Goal: Information Seeking & Learning: Learn about a topic

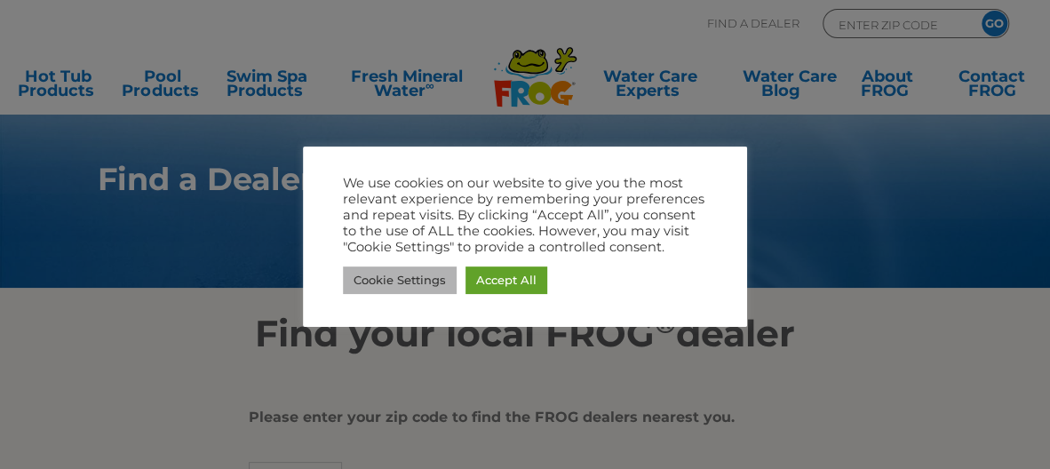
click at [381, 282] on link "Cookie Settings" at bounding box center [400, 280] width 114 height 28
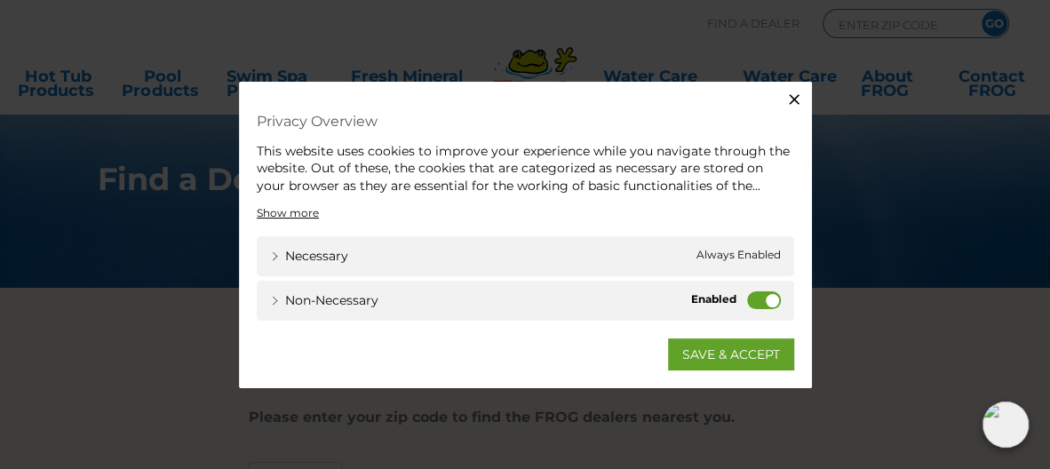
click at [768, 298] on label "Non-necessary" at bounding box center [764, 300] width 34 height 18
click at [0, 0] on input "Non-necessary" at bounding box center [0, 0] width 0 height 0
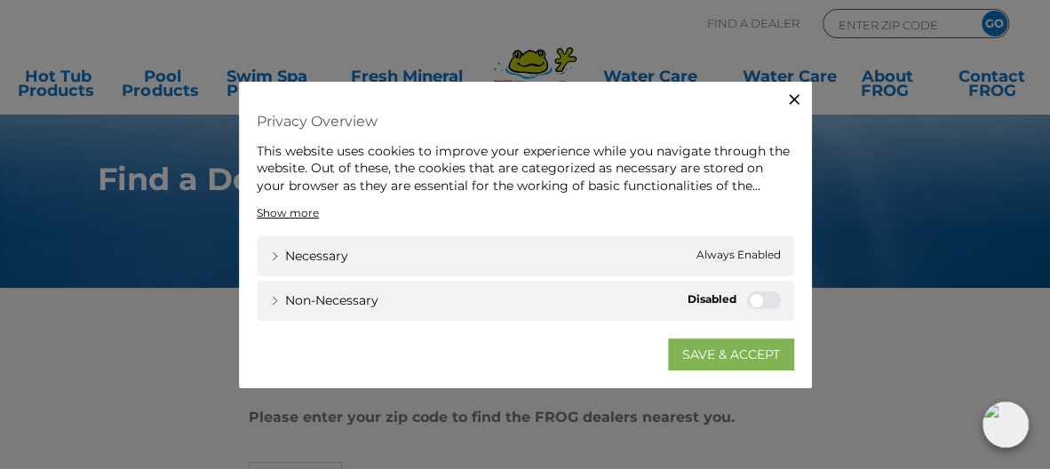
click at [737, 353] on link "SAVE & ACCEPT" at bounding box center [731, 354] width 126 height 32
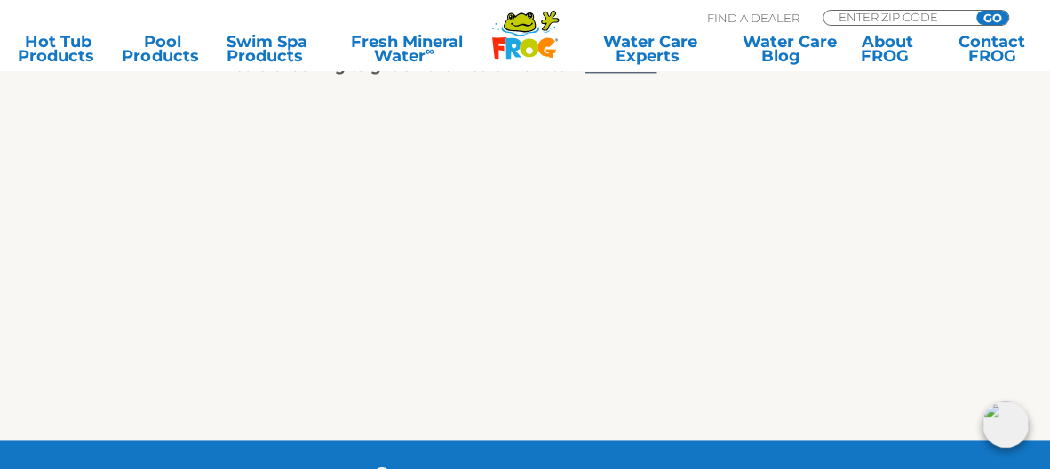
scroll to position [912, 0]
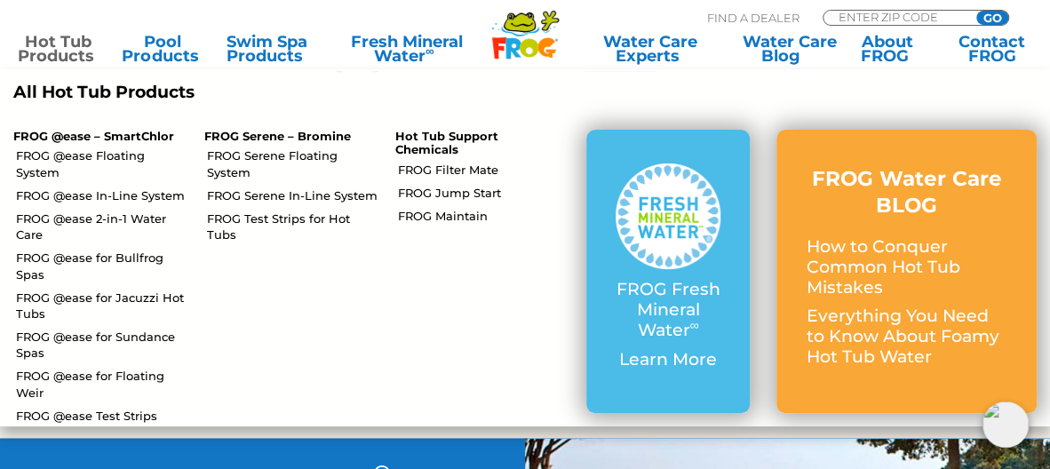
click at [52, 47] on link "Hot Tub Products" at bounding box center [58, 49] width 81 height 28
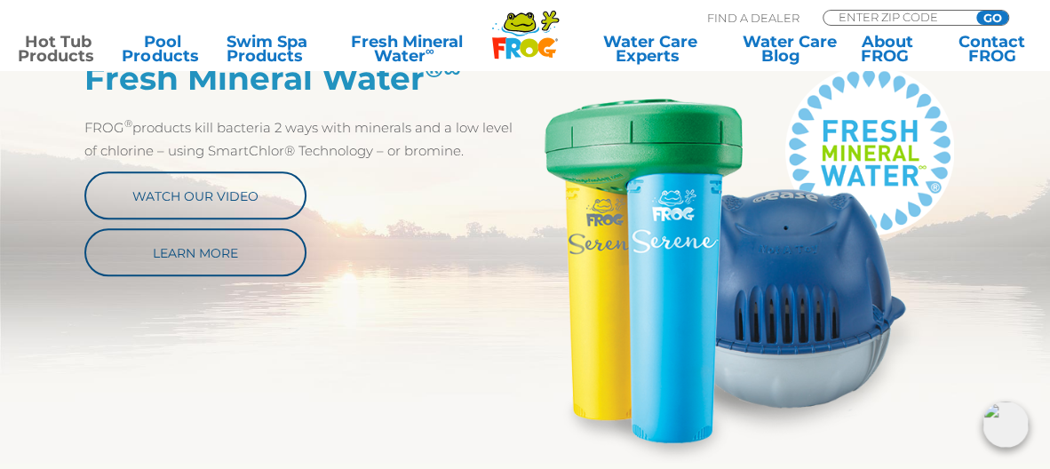
scroll to position [826, 0]
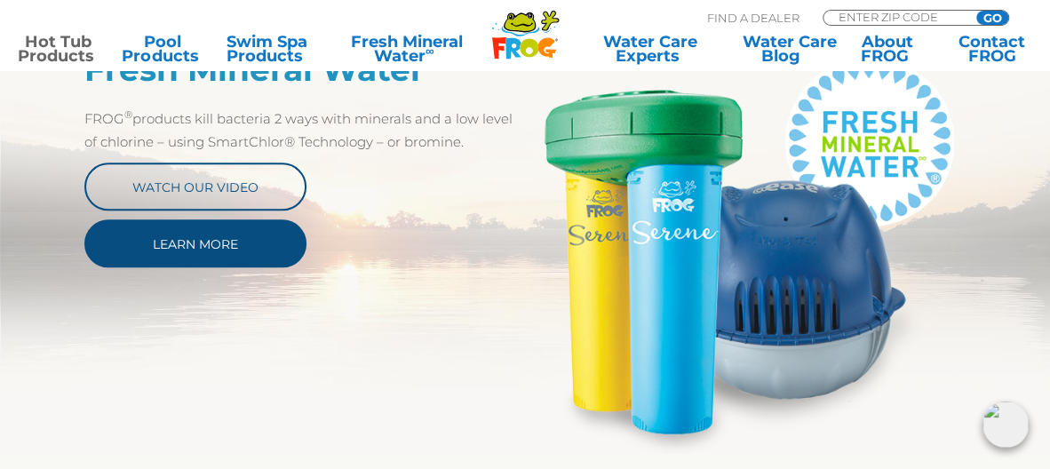
click at [189, 250] on link "Learn More" at bounding box center [195, 243] width 222 height 48
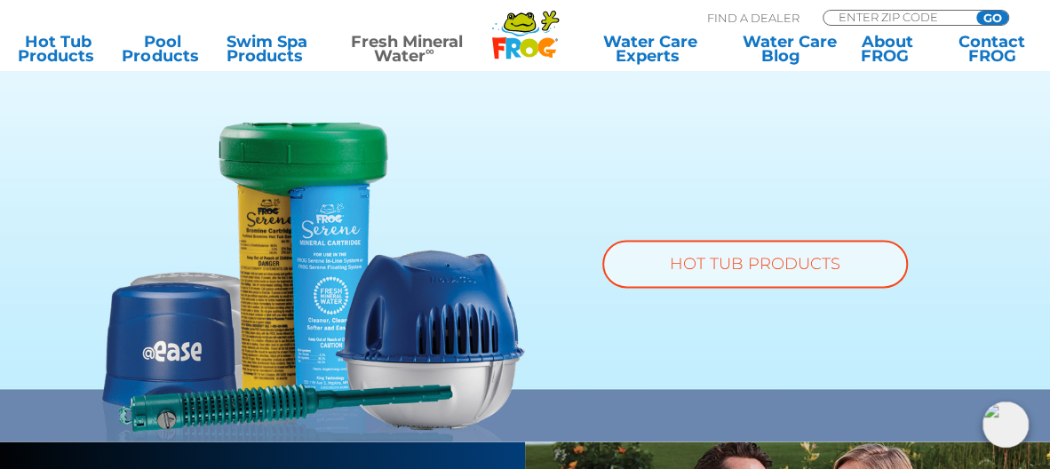
scroll to position [1118, 0]
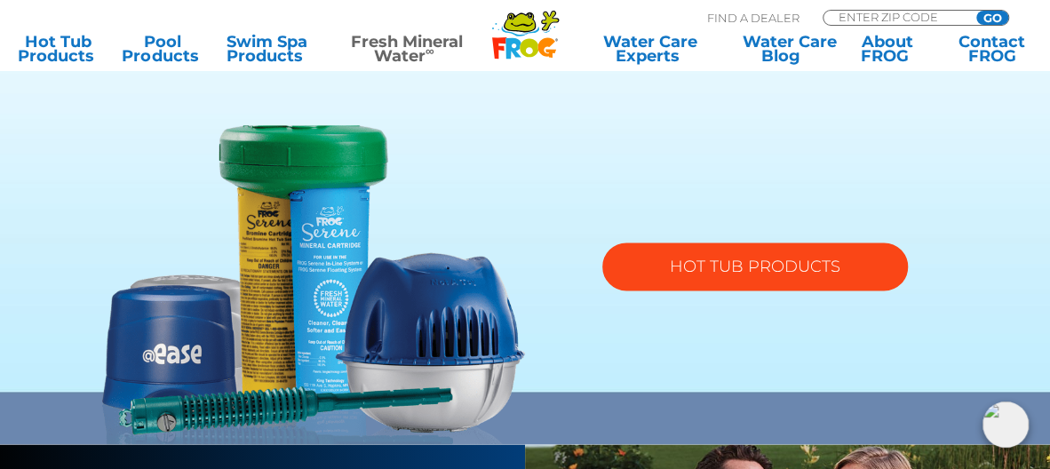
click at [766, 261] on link "HOT TUB PRODUCTS" at bounding box center [755, 266] width 306 height 48
